Goal: Transaction & Acquisition: Purchase product/service

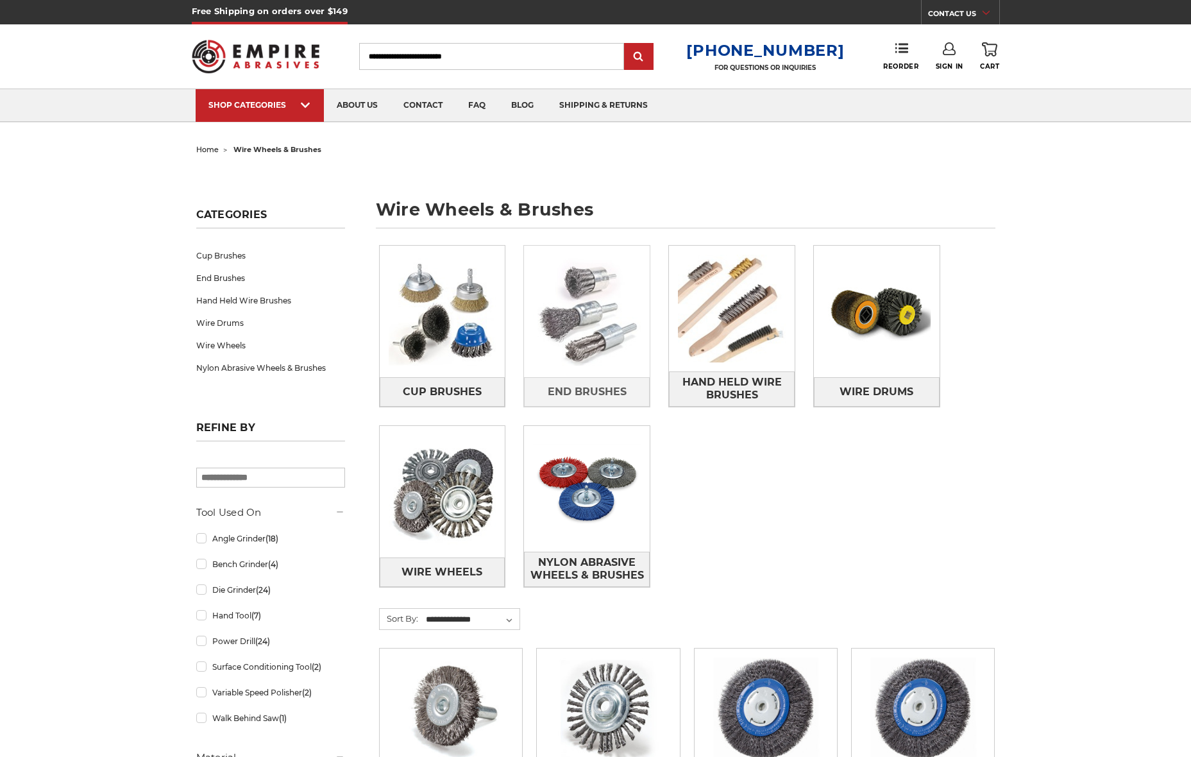
click at [627, 328] on img at bounding box center [587, 312] width 126 height 126
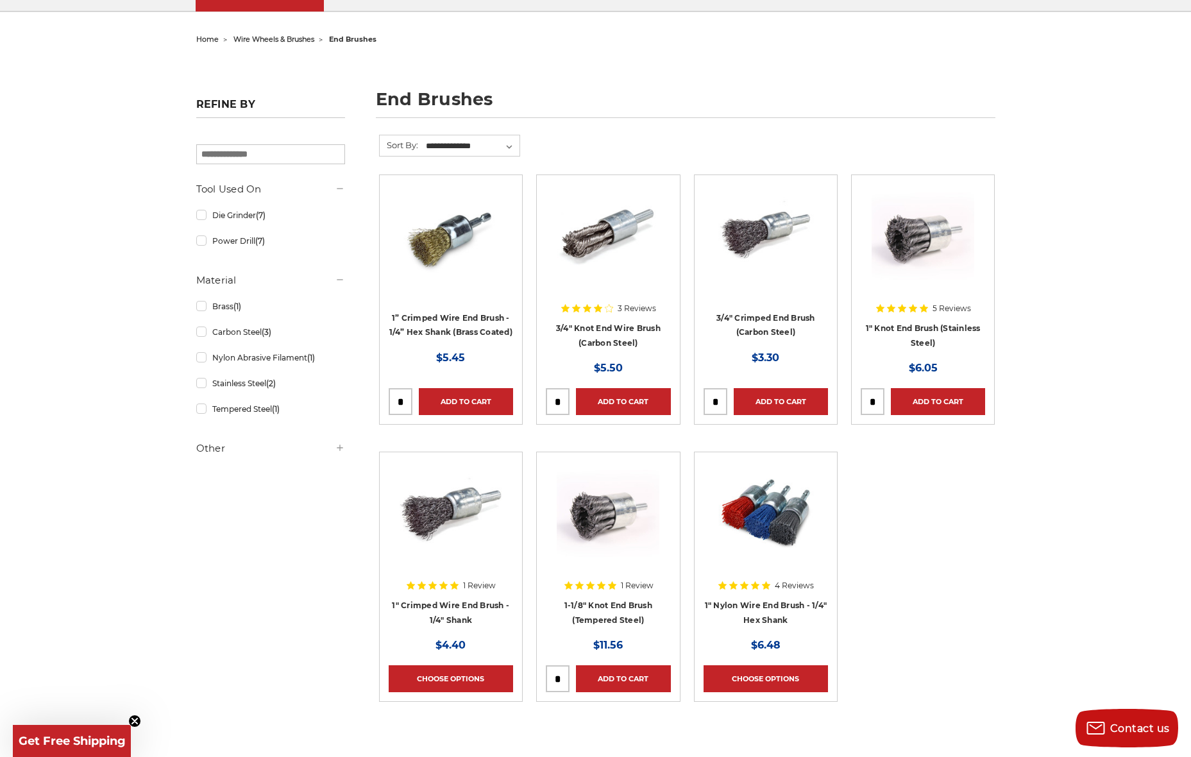
scroll to position [128, 0]
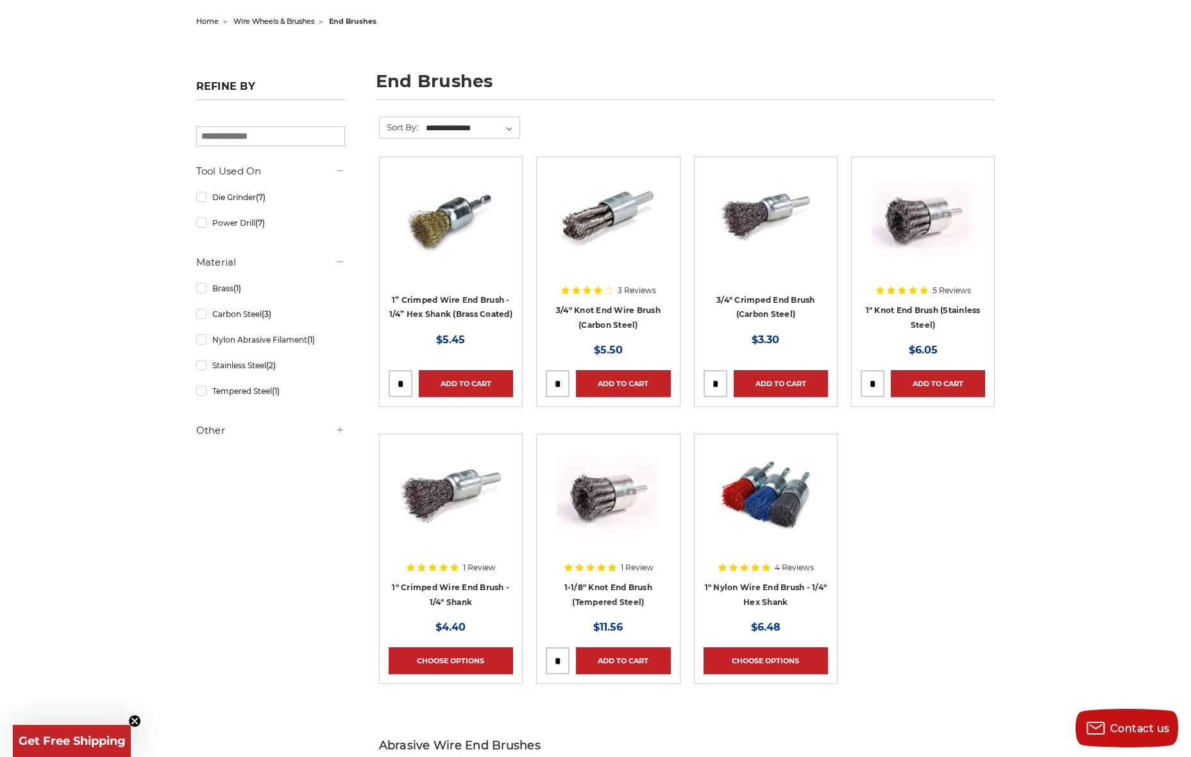
click at [631, 511] on img at bounding box center [608, 494] width 103 height 103
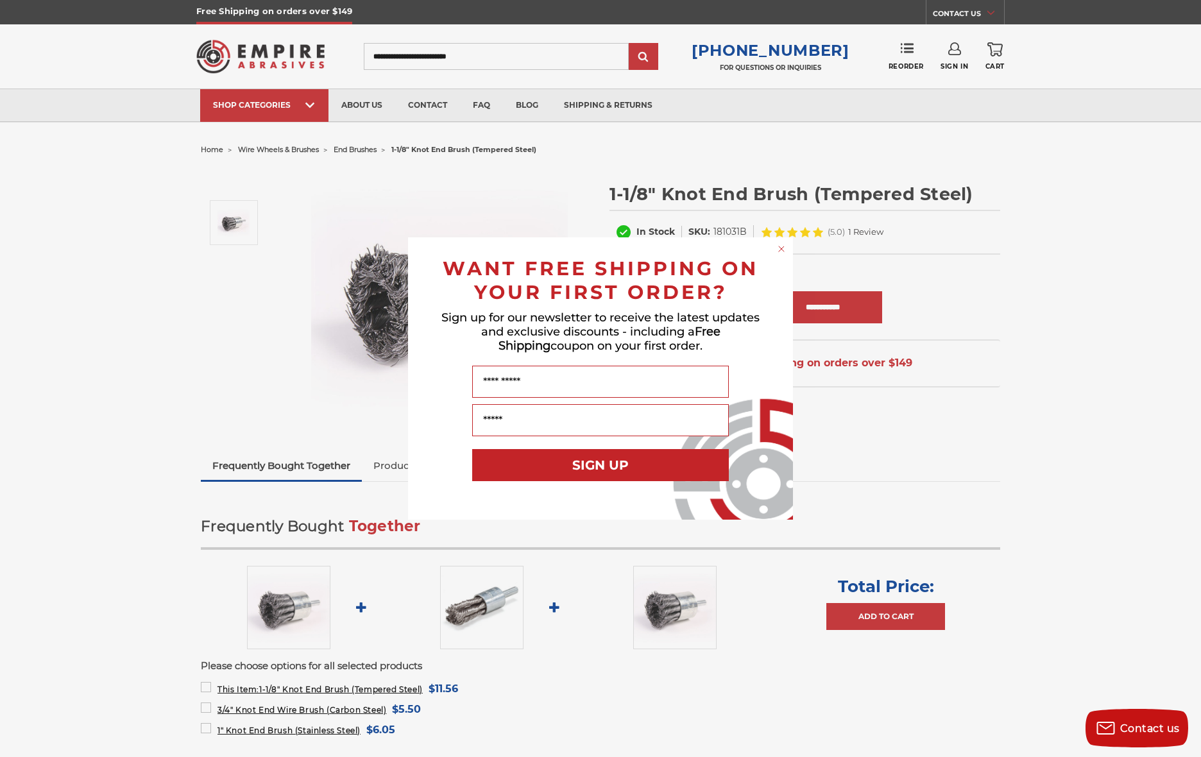
click at [784, 255] on form "WANT FREE SHIPPING ON YOUR FIRST ORDER? Sign up for our newsletter to receive t…" at bounding box center [600, 378] width 385 height 282
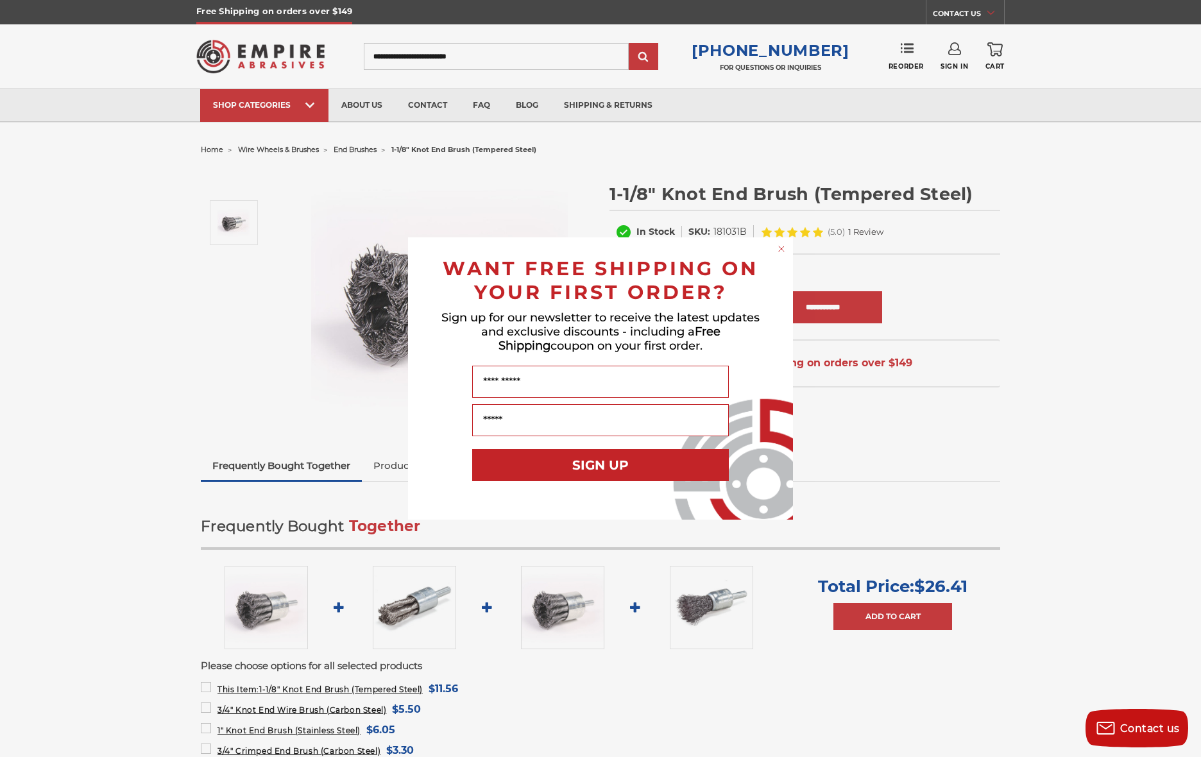
click at [783, 248] on circle "Close dialog" at bounding box center [782, 249] width 12 height 12
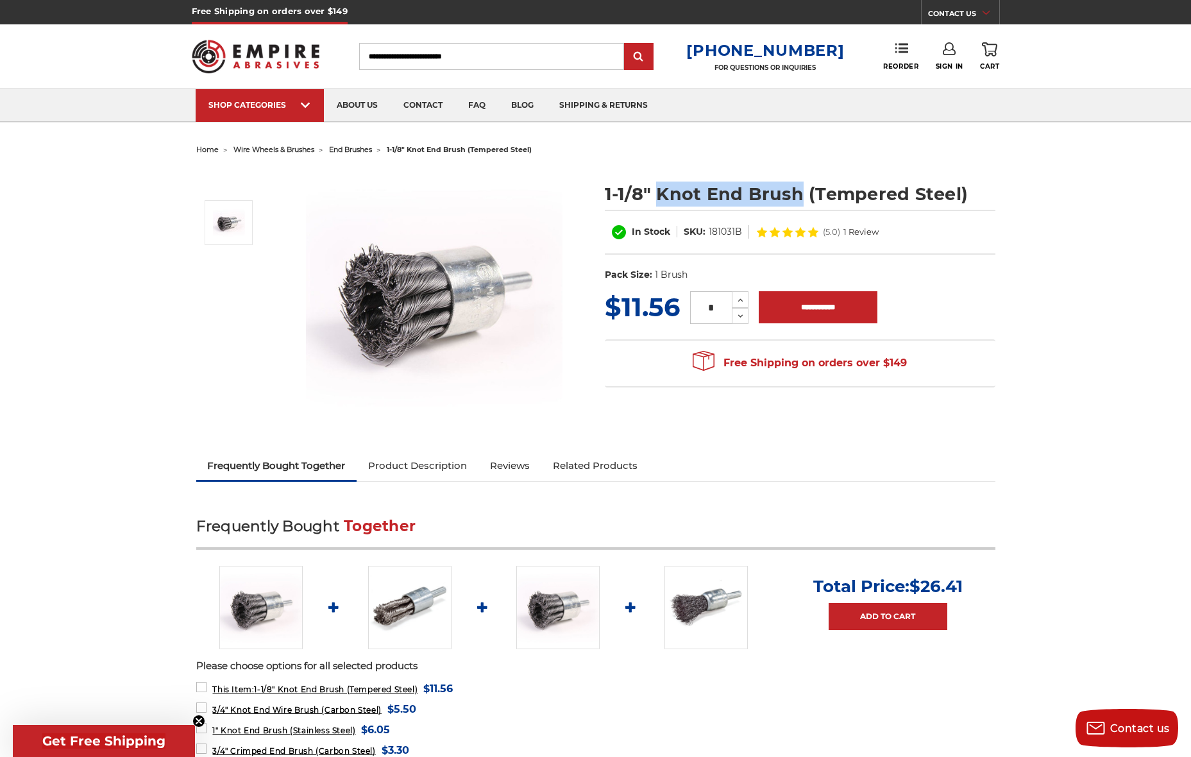
drag, startPoint x: 659, startPoint y: 196, endPoint x: 797, endPoint y: 195, distance: 138.6
click at [797, 195] on h1 "1-1/8" Knot End Brush (Tempered Steel)" at bounding box center [800, 194] width 391 height 25
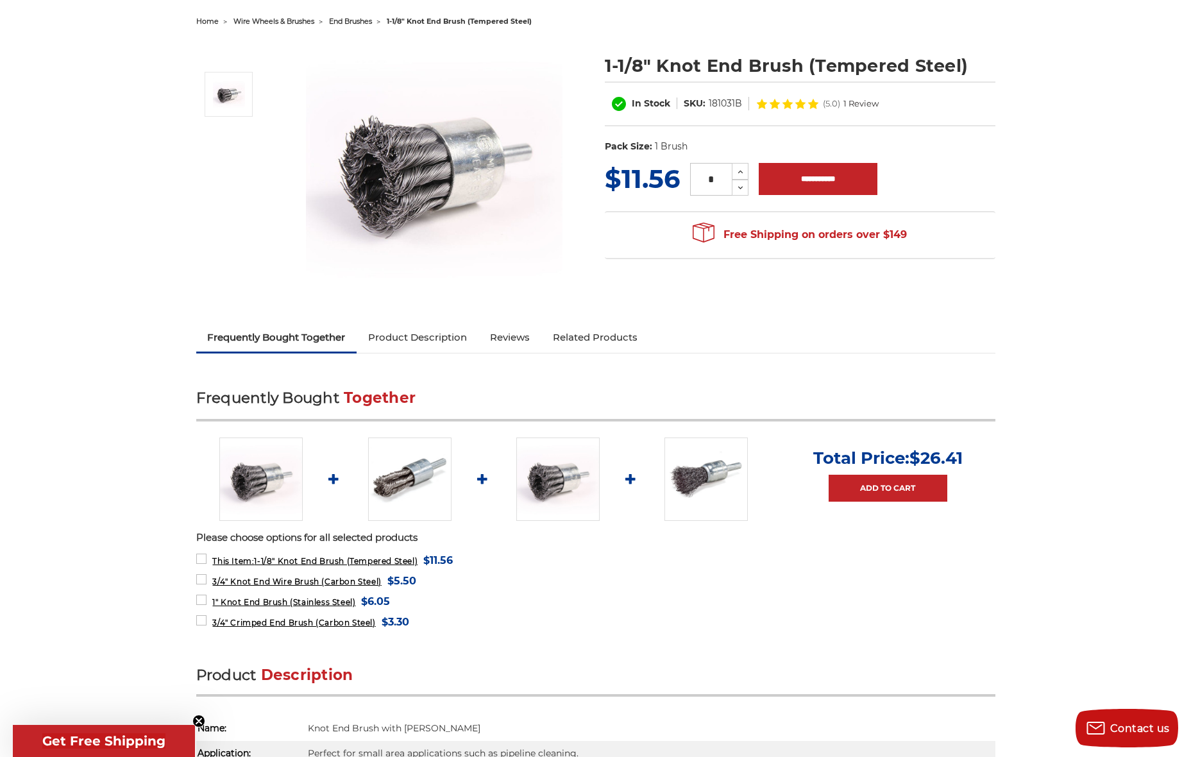
click at [419, 321] on div "1-1/8" Knot End Brush (Tempered Steel) In Stock SKU: 181031B (5.0)" at bounding box center [595, 177] width 817 height 293
click at [419, 325] on link "Product Description" at bounding box center [418, 337] width 122 height 28
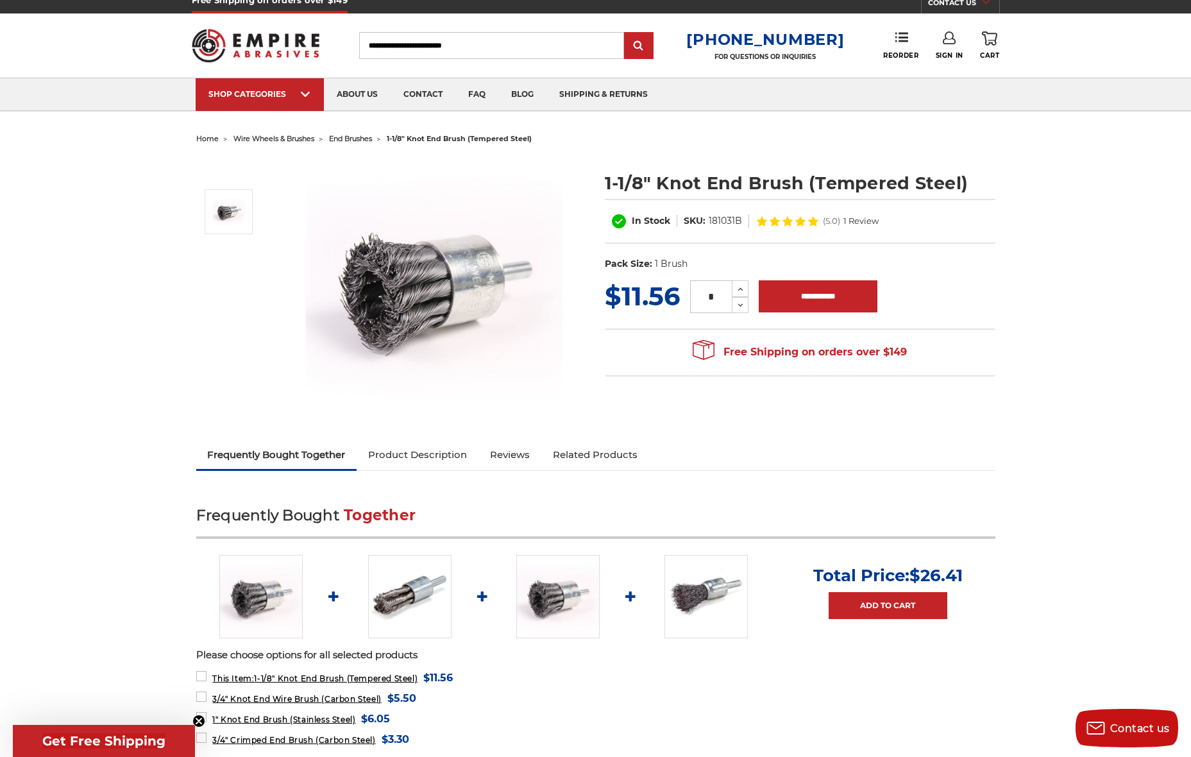
scroll to position [10, 0]
drag, startPoint x: 658, startPoint y: 182, endPoint x: 795, endPoint y: 186, distance: 137.3
click at [795, 186] on h1 "1-1/8" Knot End Brush (Tempered Steel)" at bounding box center [800, 183] width 391 height 25
